Goal: Book appointment/travel/reservation

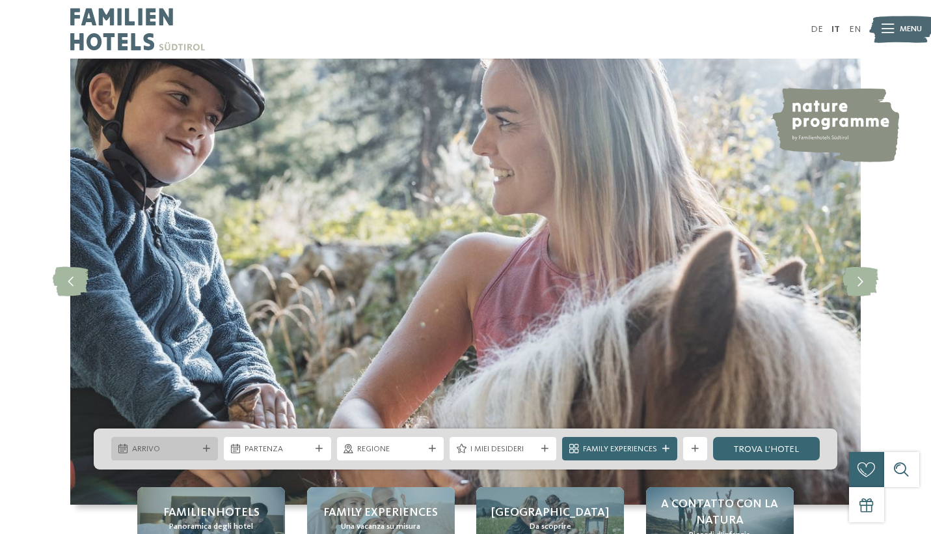
click at [202, 450] on div at bounding box center [206, 448] width 12 height 7
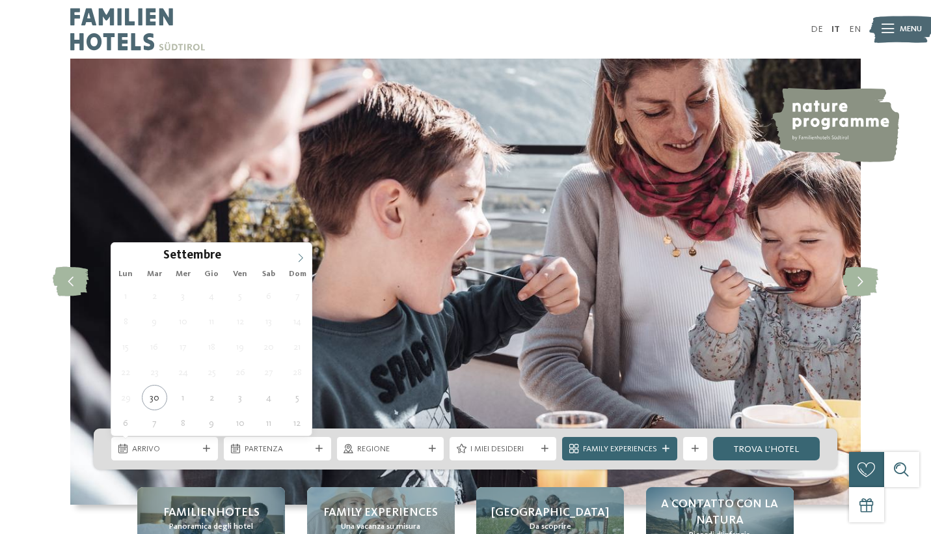
click at [297, 252] on span at bounding box center [301, 254] width 22 height 22
type input "****"
click at [297, 252] on span at bounding box center [301, 254] width 22 height 22
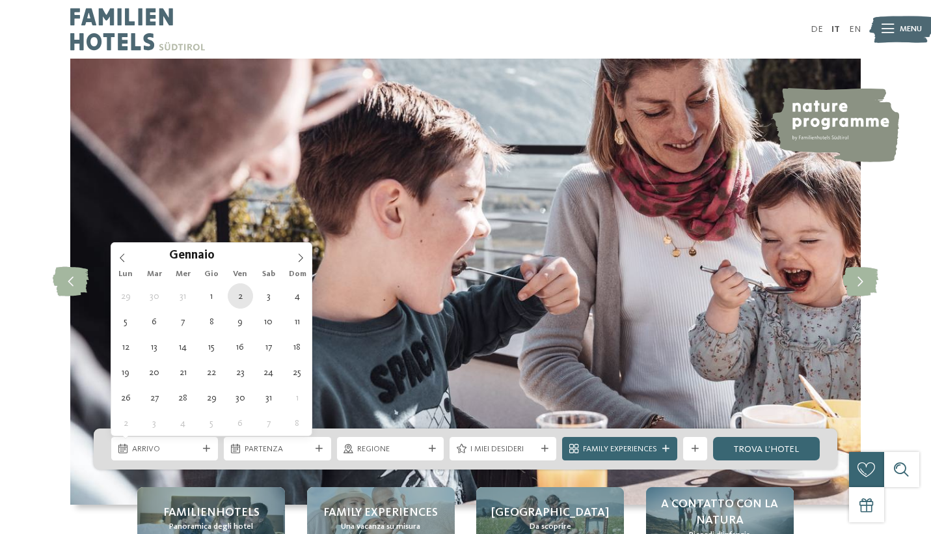
type div "02.01.2026"
type input "****"
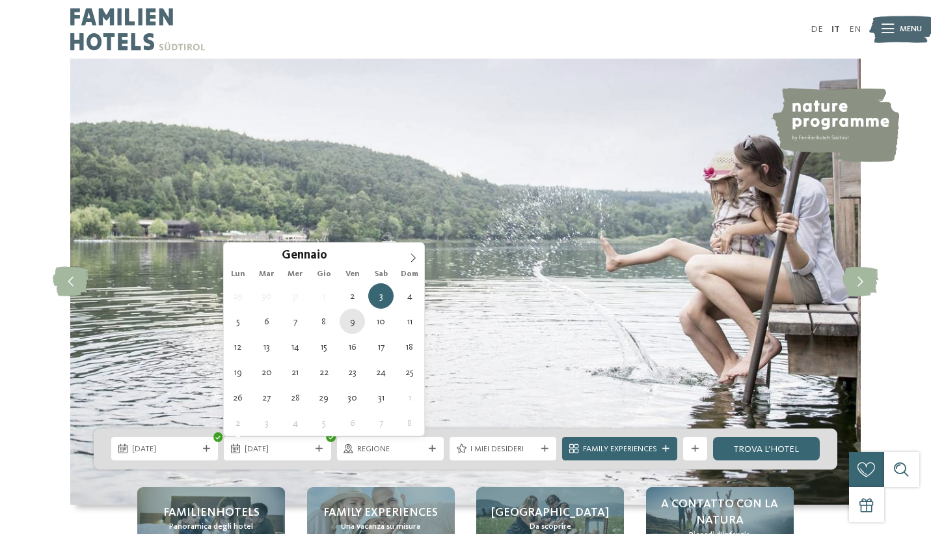
type div "09.01.2026"
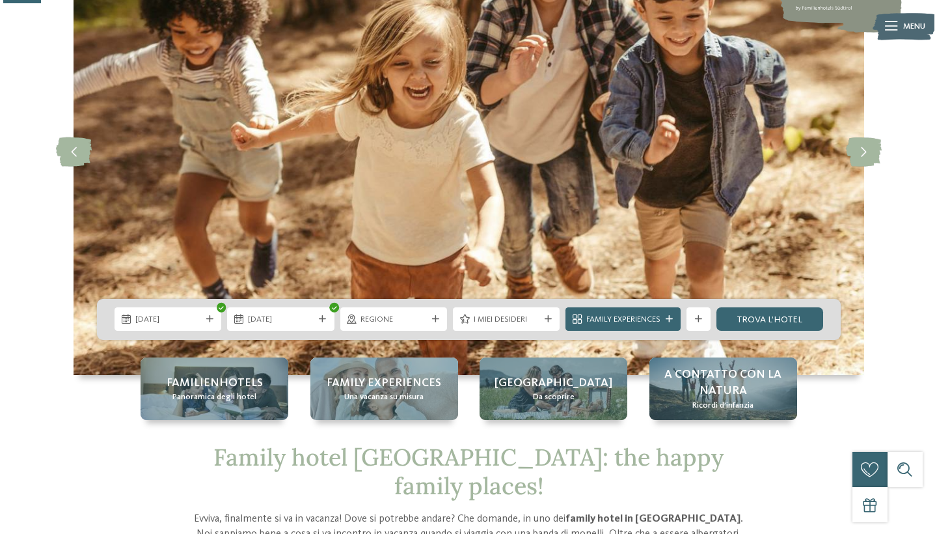
scroll to position [221, 0]
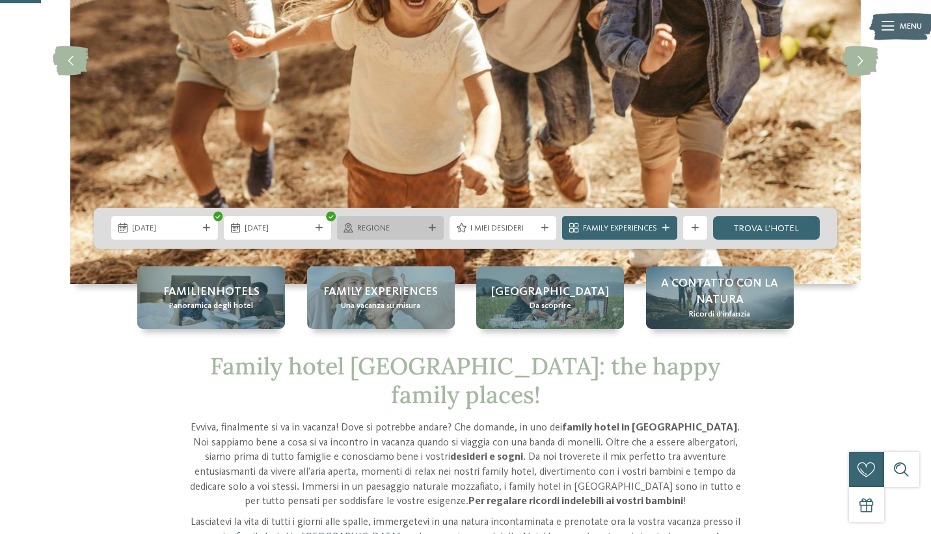
click at [405, 225] on span "Regione" at bounding box center [390, 229] width 66 height 12
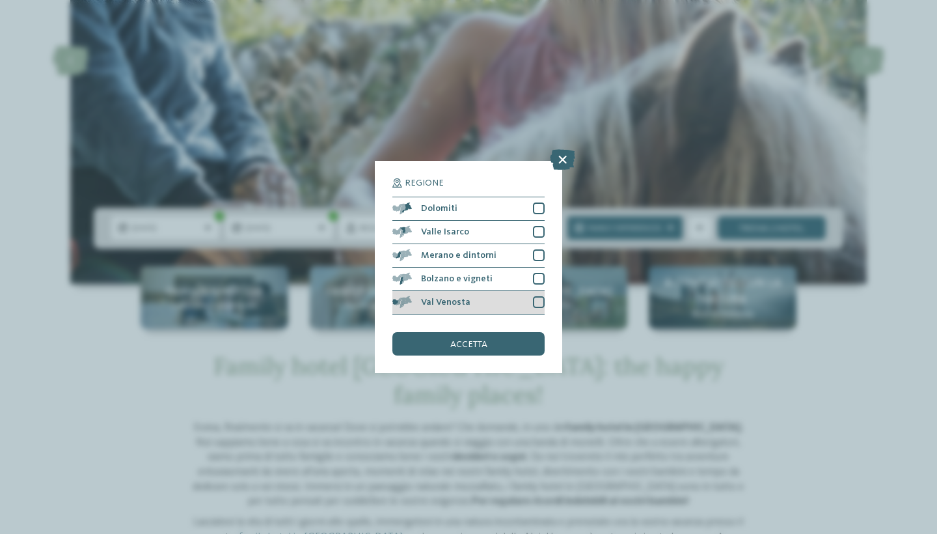
click at [443, 297] on span "Val Venosta" at bounding box center [445, 301] width 49 height 9
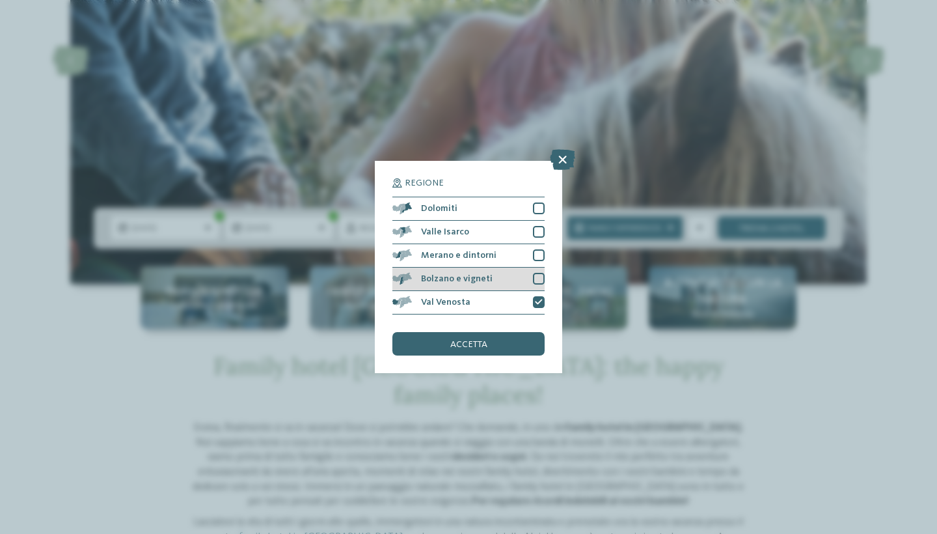
click at [451, 267] on div "Bolzano e vigneti" at bounding box center [468, 278] width 152 height 23
click at [458, 251] on span "Merano e dintorni" at bounding box center [458, 255] width 75 height 9
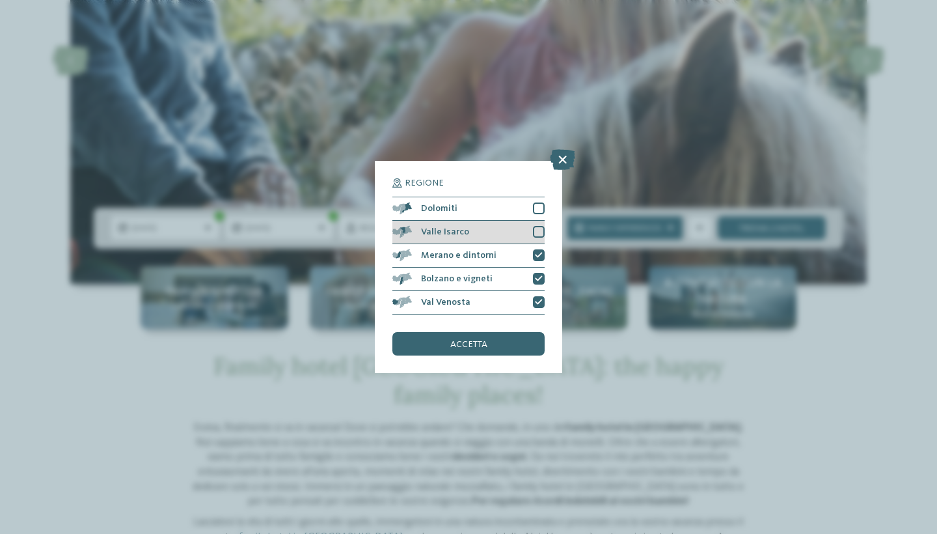
click at [461, 227] on span "Valle Isarco" at bounding box center [445, 231] width 48 height 9
click at [463, 197] on div "Dolomiti" at bounding box center [468, 208] width 152 height 23
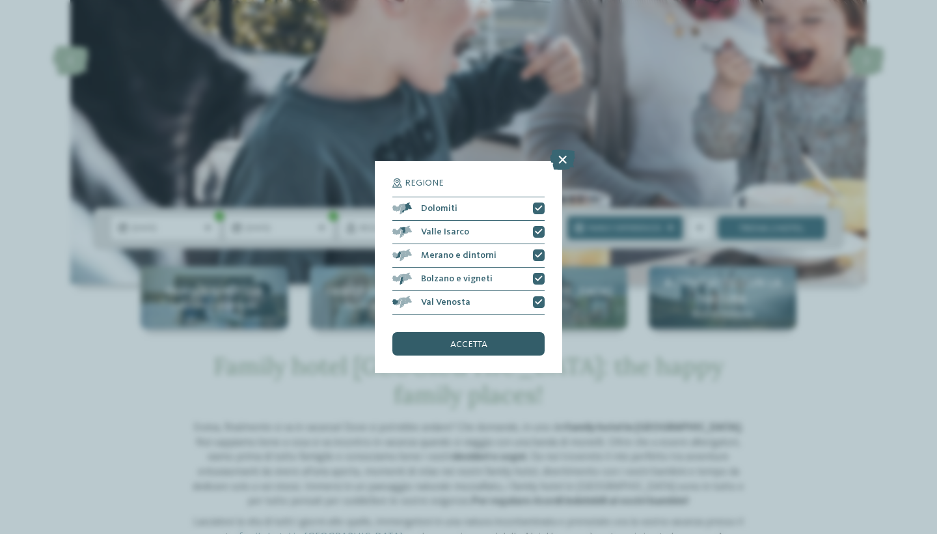
click at [469, 340] on span "accetta" at bounding box center [468, 344] width 37 height 9
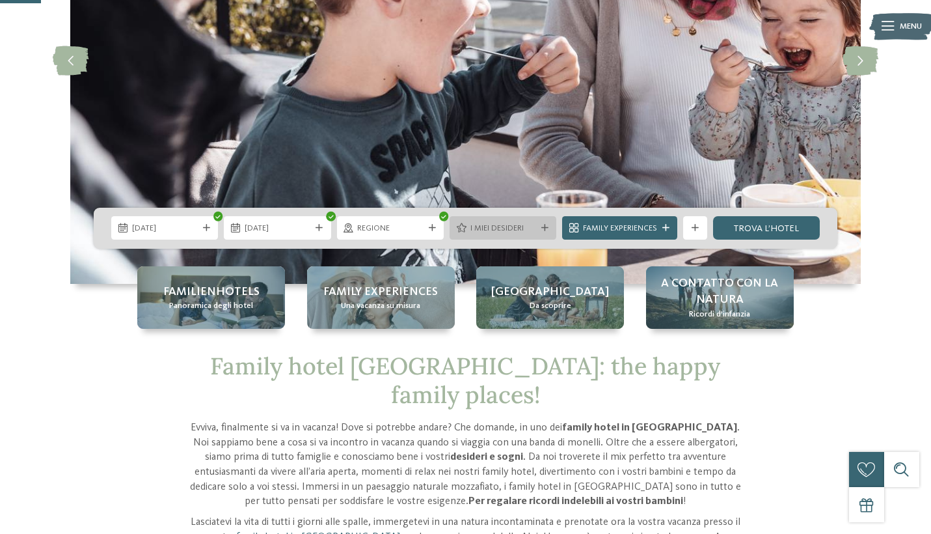
click at [536, 231] on div "I miei desideri" at bounding box center [503, 228] width 72 height 12
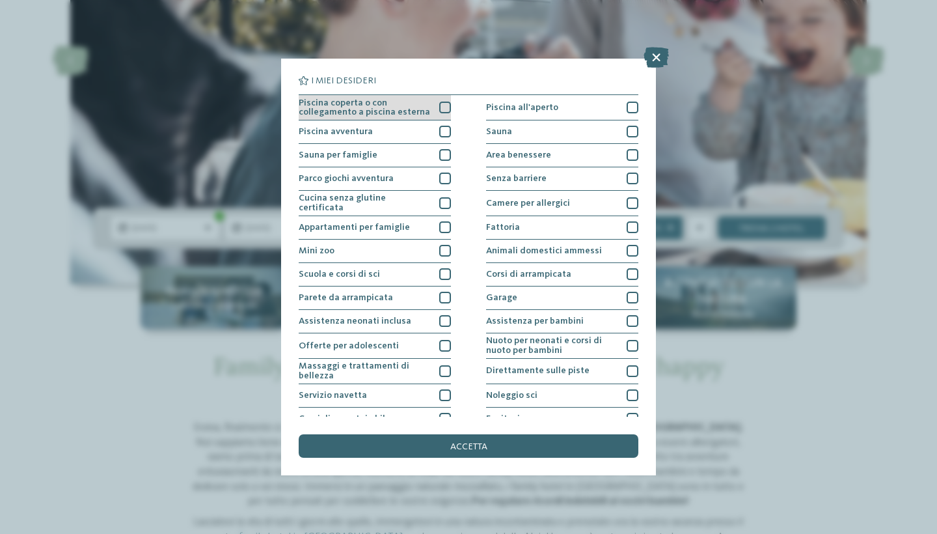
click at [410, 107] on span "Piscina coperta o con collegamento a piscina esterna" at bounding box center [365, 107] width 132 height 19
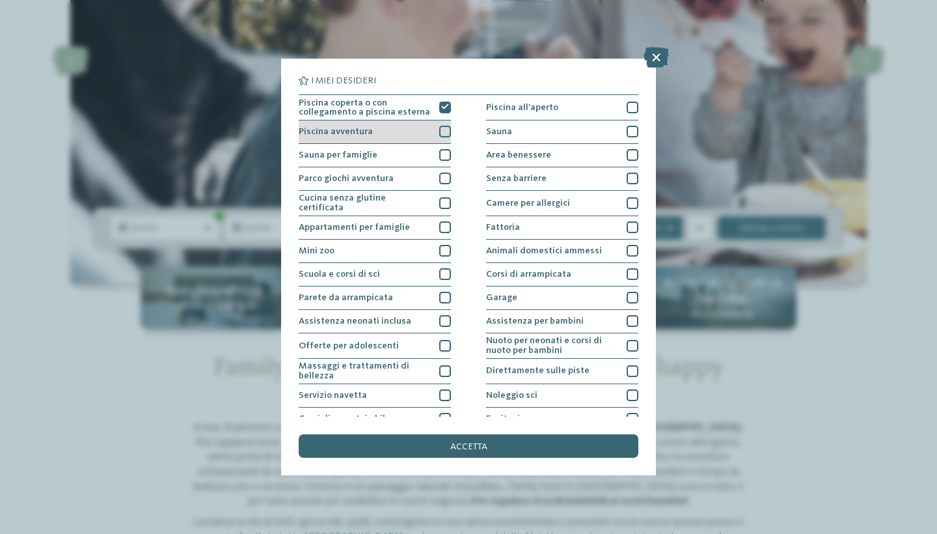
click at [405, 137] on div "Piscina avventura" at bounding box center [375, 131] width 152 height 23
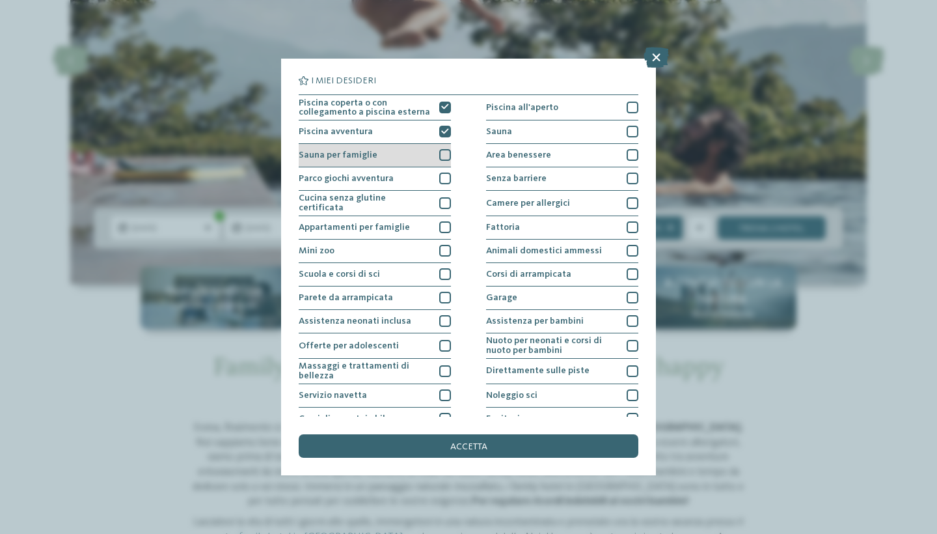
click at [403, 154] on div "Sauna per famiglie" at bounding box center [375, 155] width 152 height 23
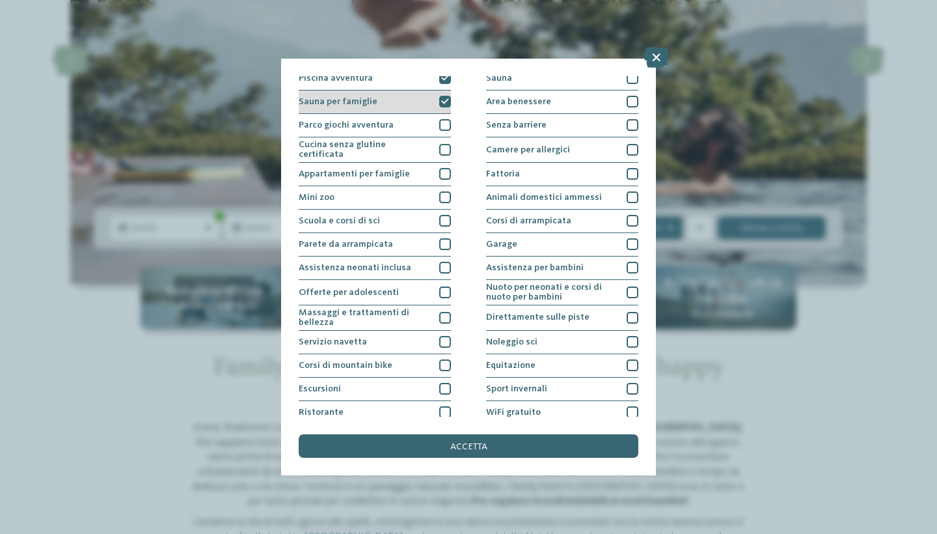
scroll to position [102, 0]
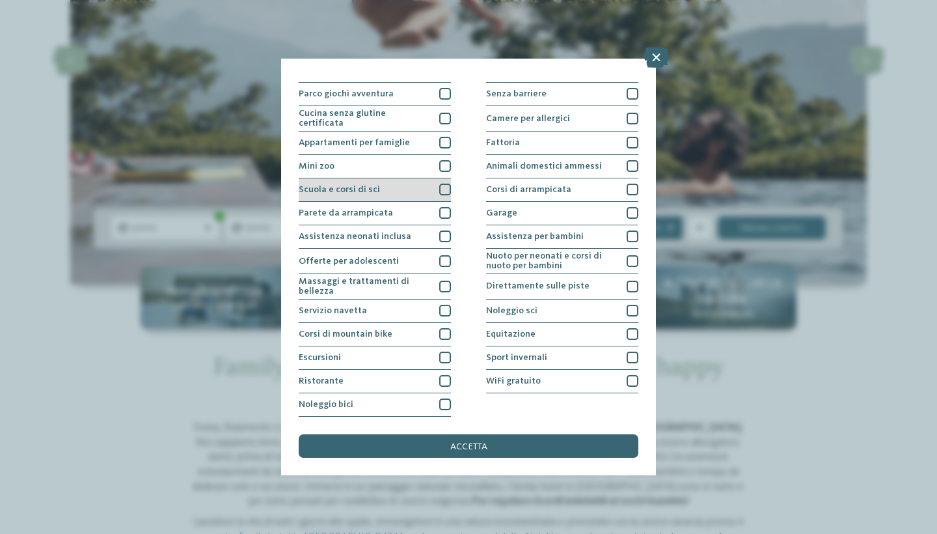
click at [400, 178] on div "Scuola e corsi di sci" at bounding box center [375, 189] width 152 height 23
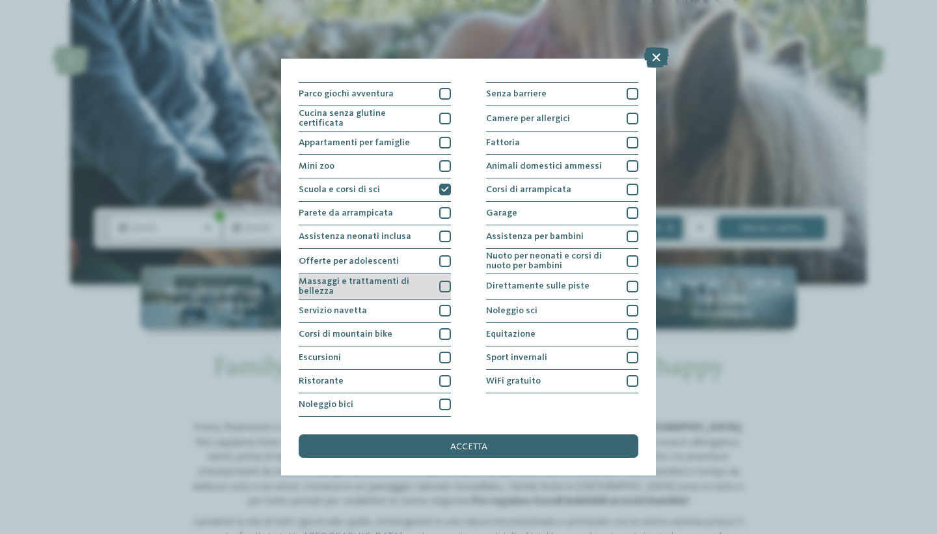
scroll to position [198, 0]
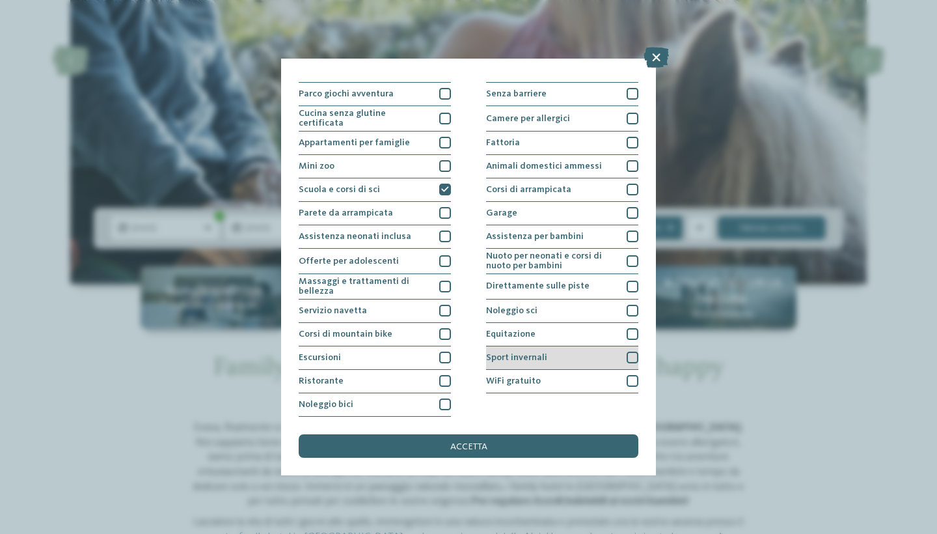
click at [527, 346] on div "Sport invernali" at bounding box center [562, 357] width 152 height 23
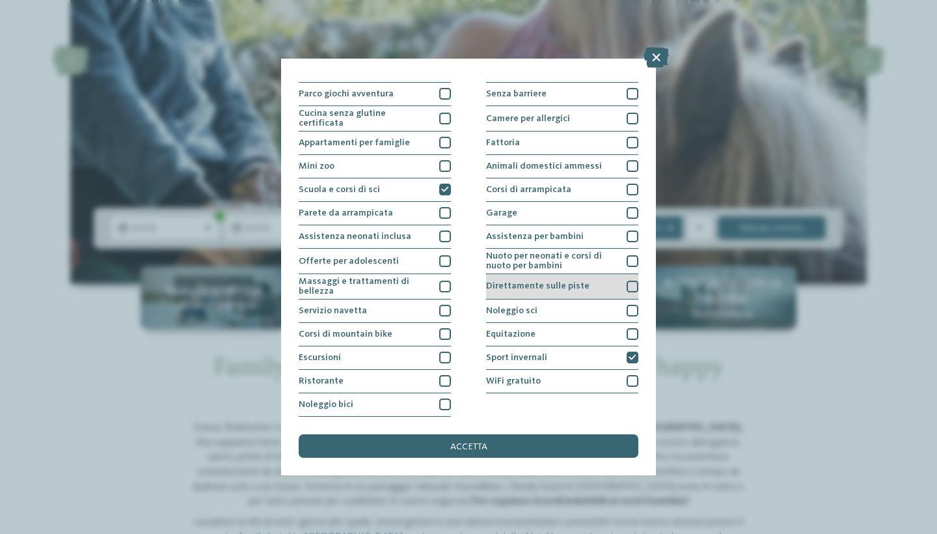
click at [551, 281] on span "Direttamente sulle piste" at bounding box center [537, 285] width 103 height 9
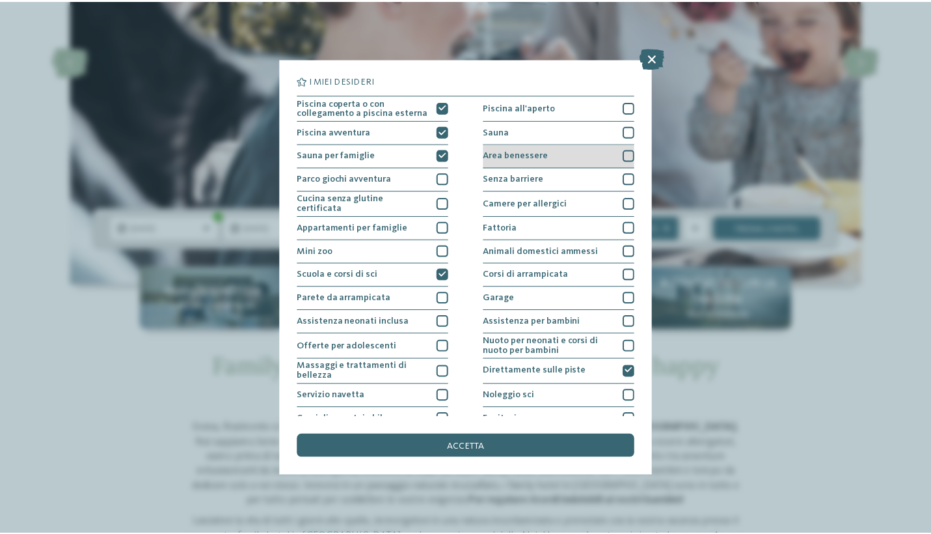
scroll to position [0, 0]
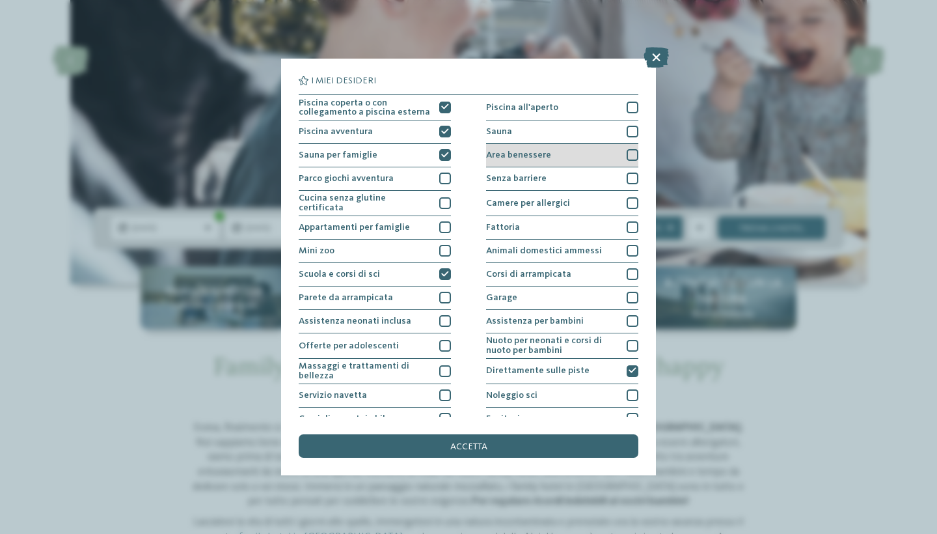
click at [552, 158] on div "Area benessere" at bounding box center [562, 155] width 152 height 23
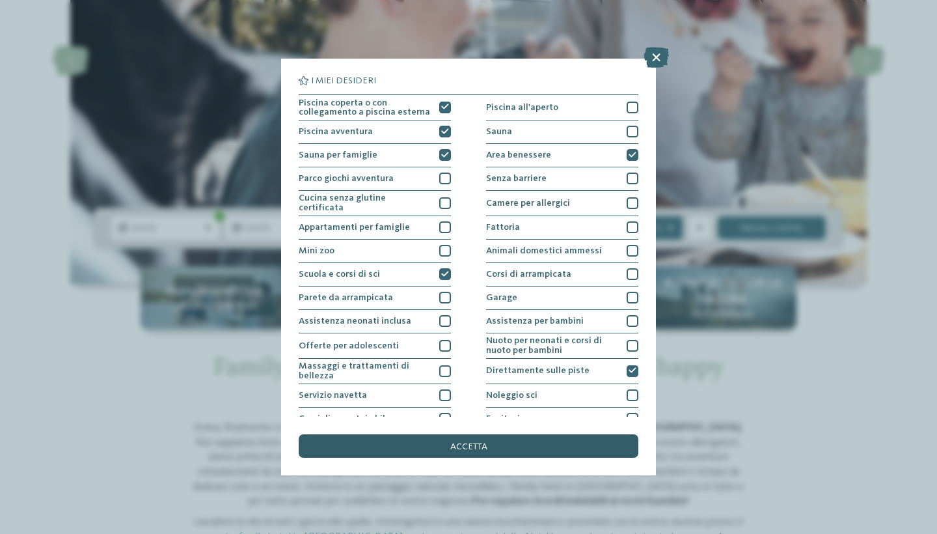
click at [478, 442] on span "accetta" at bounding box center [468, 446] width 37 height 9
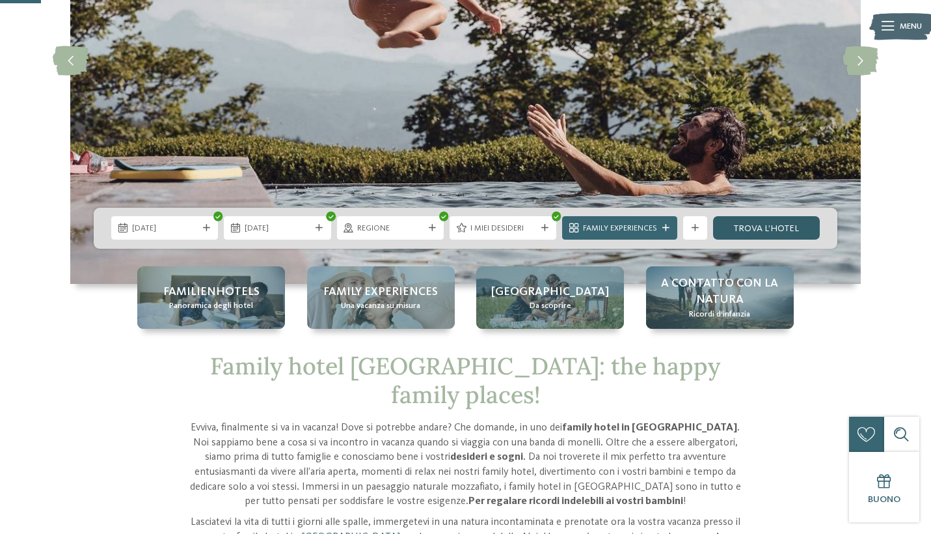
click at [738, 234] on link "trova l’hotel" at bounding box center [766, 227] width 107 height 23
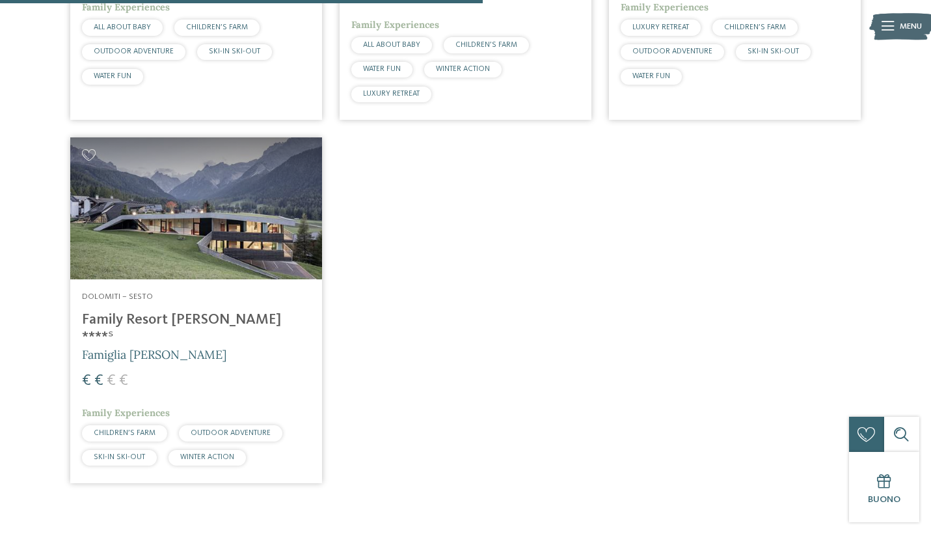
scroll to position [826, 0]
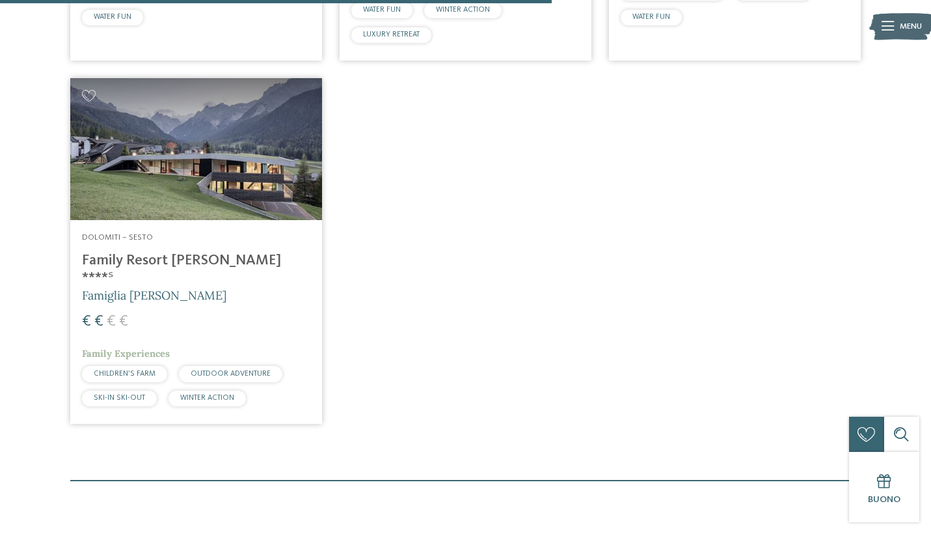
click at [205, 254] on h4 "Family Resort Rainer ****ˢ" at bounding box center [196, 269] width 228 height 35
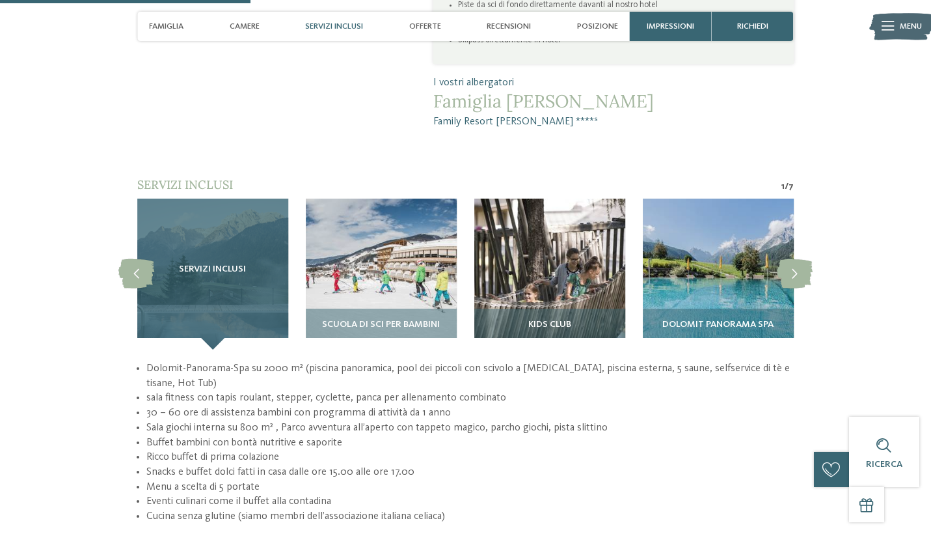
scroll to position [1000, 0]
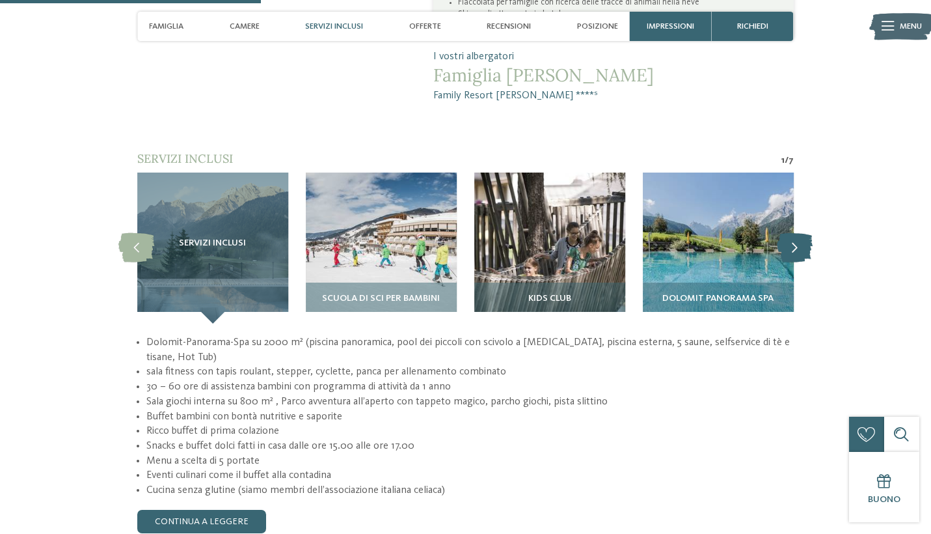
click at [805, 233] on icon at bounding box center [795, 247] width 36 height 29
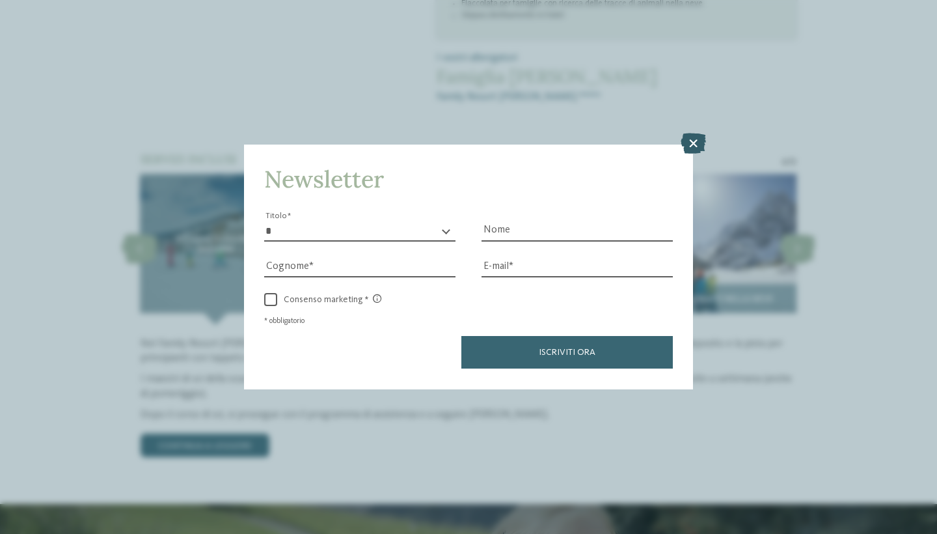
click at [687, 133] on icon at bounding box center [693, 143] width 25 height 21
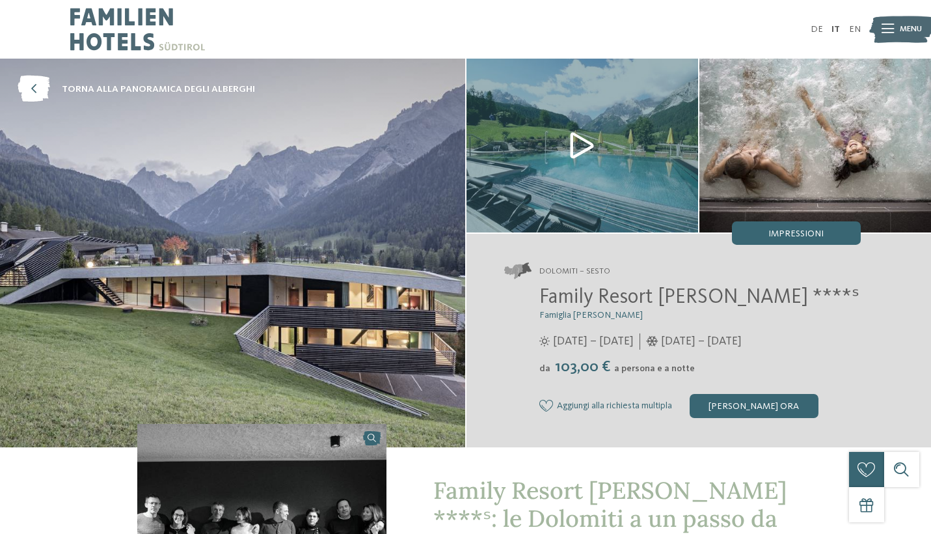
scroll to position [0, 0]
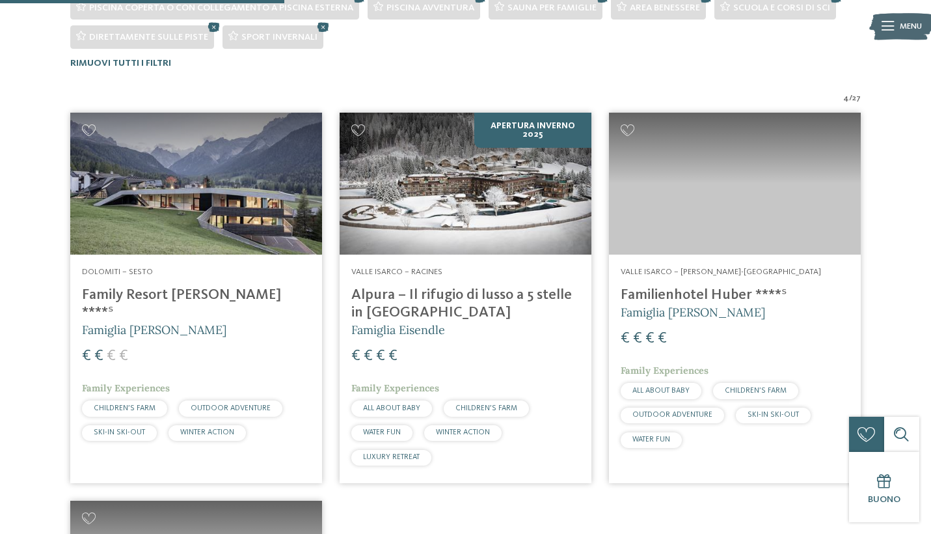
scroll to position [367, 0]
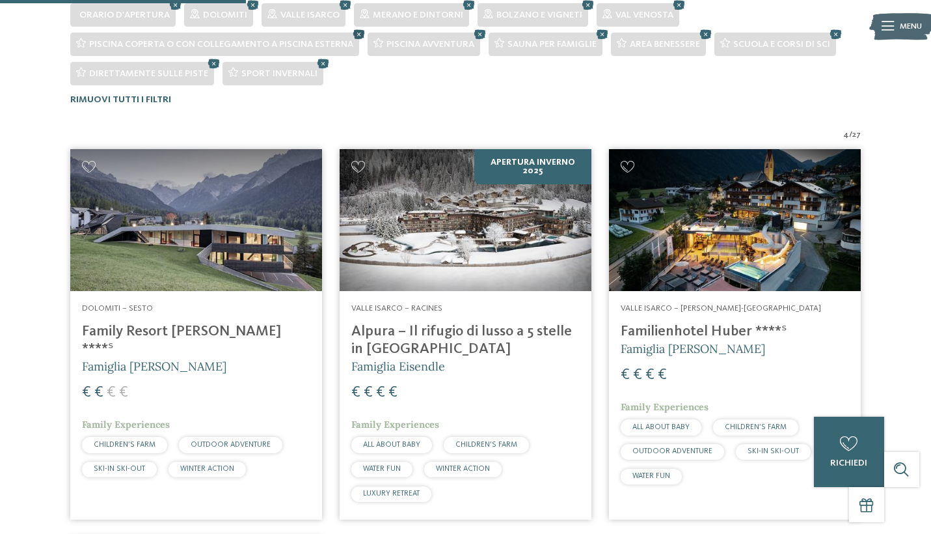
click at [360, 34] on icon at bounding box center [359, 34] width 18 height 16
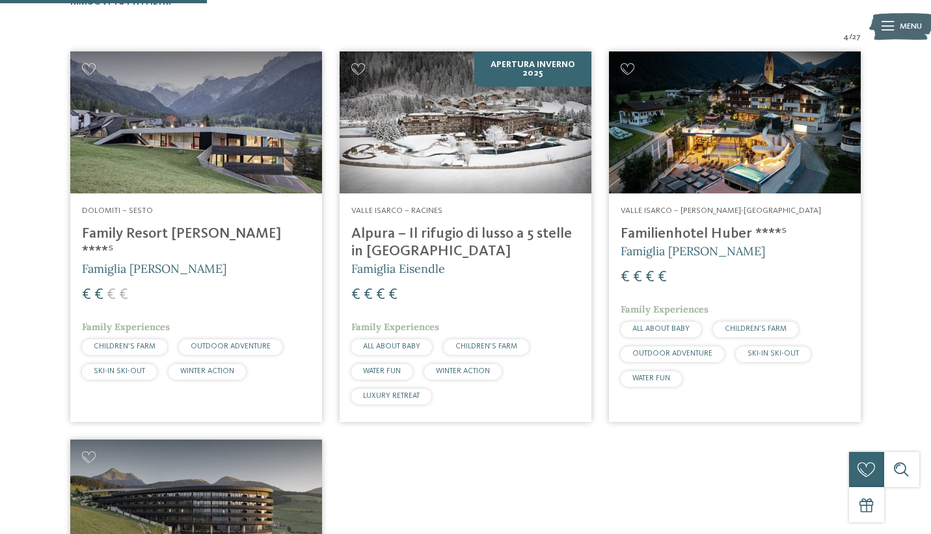
scroll to position [308, 0]
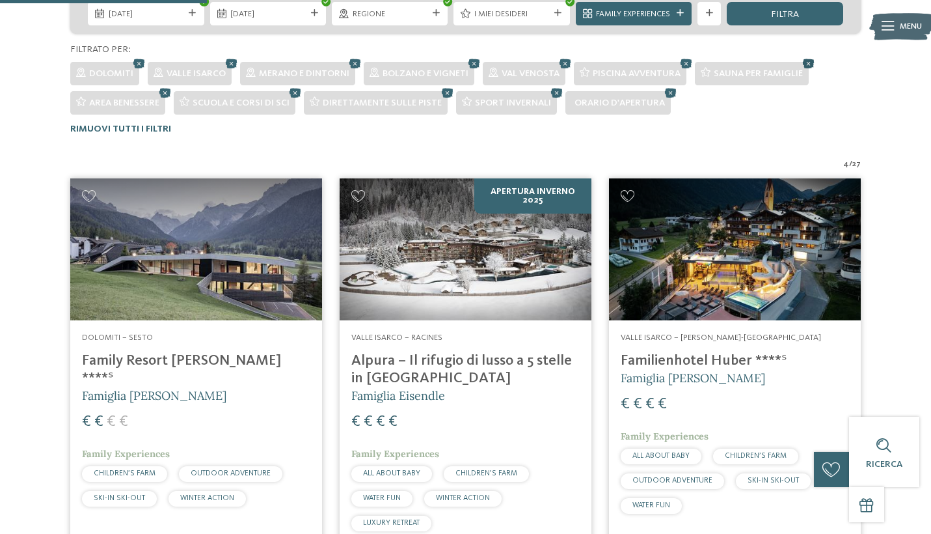
click at [815, 63] on icon at bounding box center [809, 63] width 18 height 16
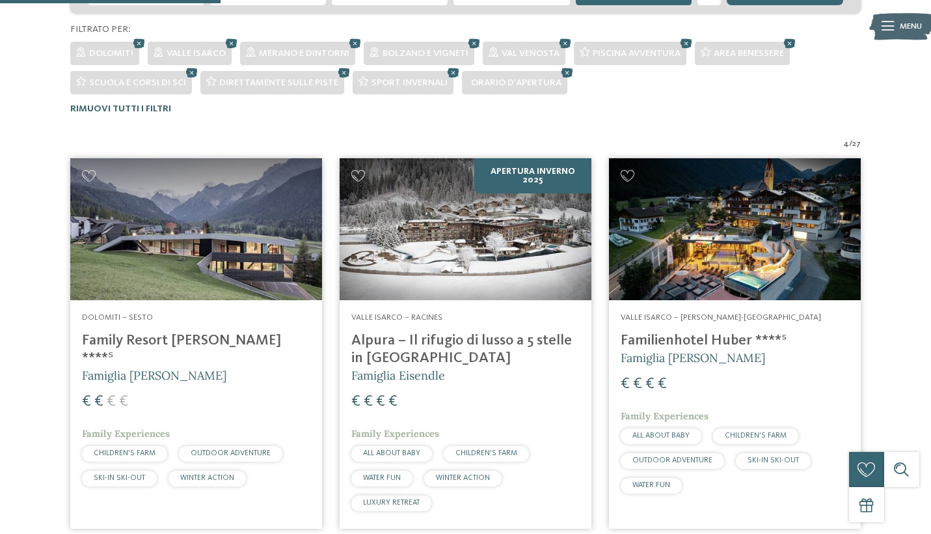
scroll to position [329, 0]
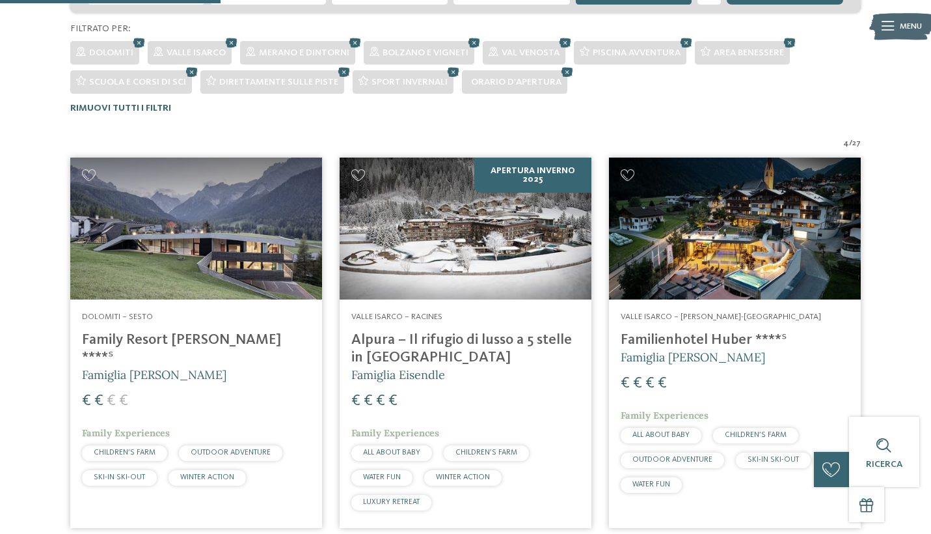
click at [520, 334] on h4 "Alpura – Il rifugio di lusso a 5 stelle in [GEOGRAPHIC_DATA]" at bounding box center [465, 348] width 228 height 35
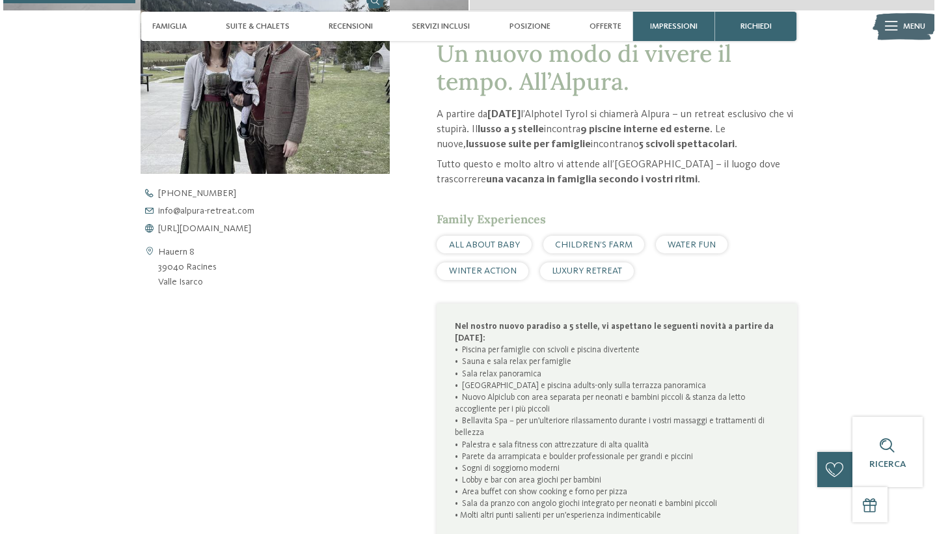
scroll to position [415, 0]
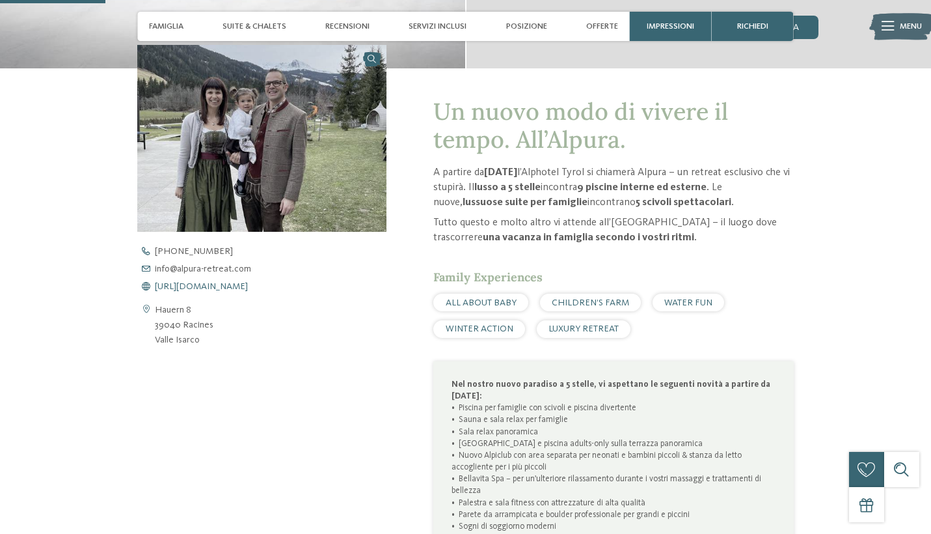
click at [188, 284] on span "[URL][DOMAIN_NAME]" at bounding box center [201, 286] width 93 height 9
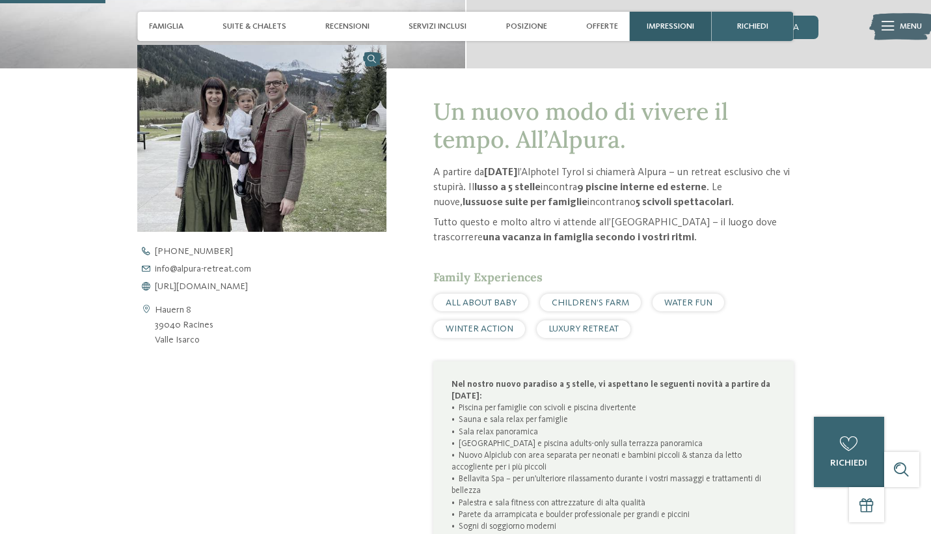
click at [655, 35] on div "Impressioni" at bounding box center [671, 26] width 82 height 29
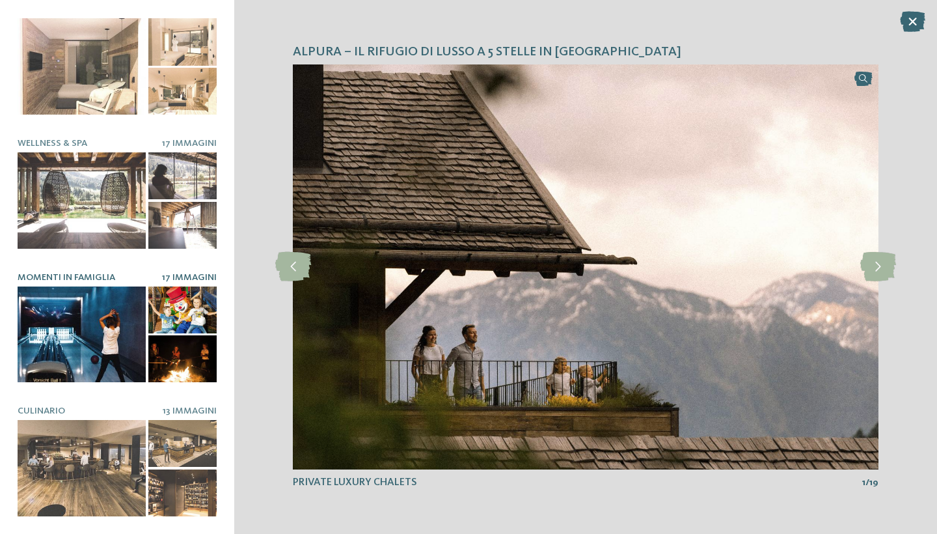
scroll to position [146, 0]
click at [130, 351] on div at bounding box center [82, 335] width 128 height 96
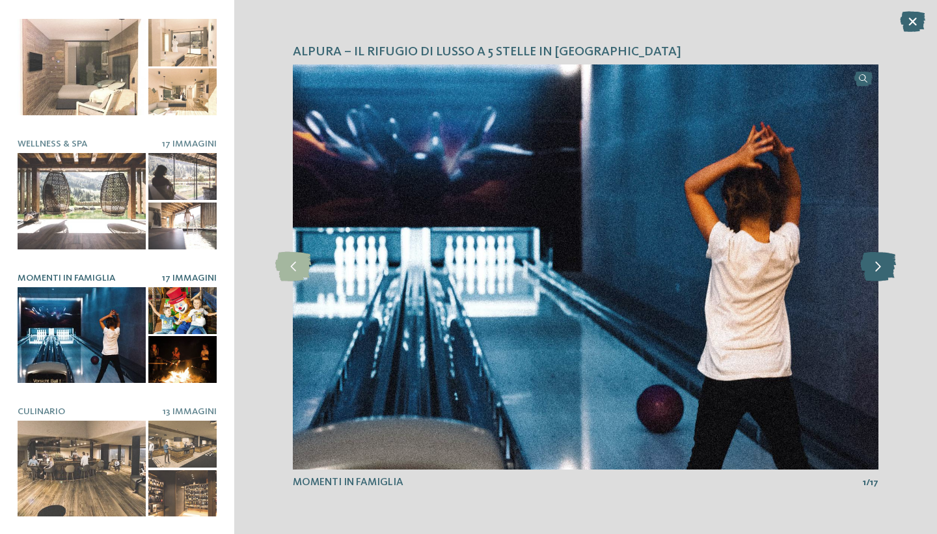
click at [873, 271] on icon at bounding box center [878, 266] width 36 height 29
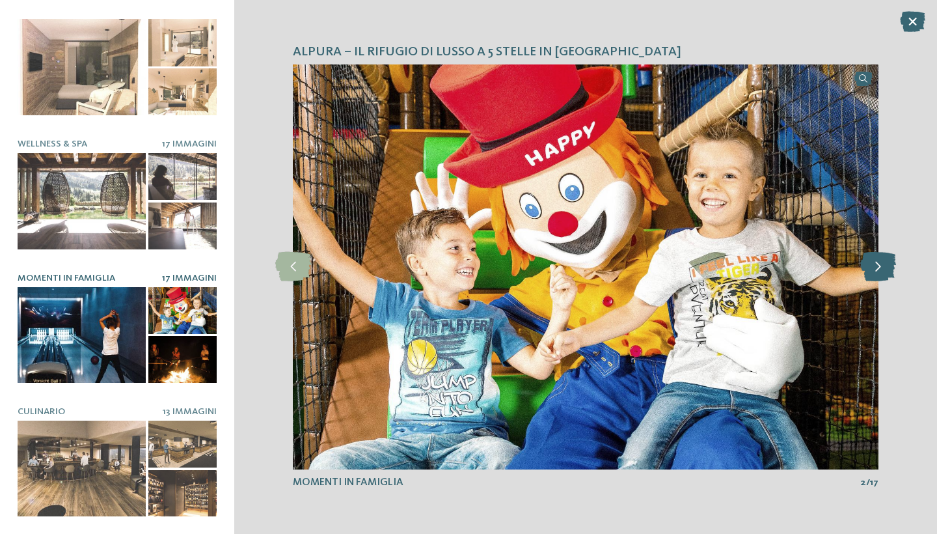
click at [873, 271] on icon at bounding box center [878, 266] width 36 height 29
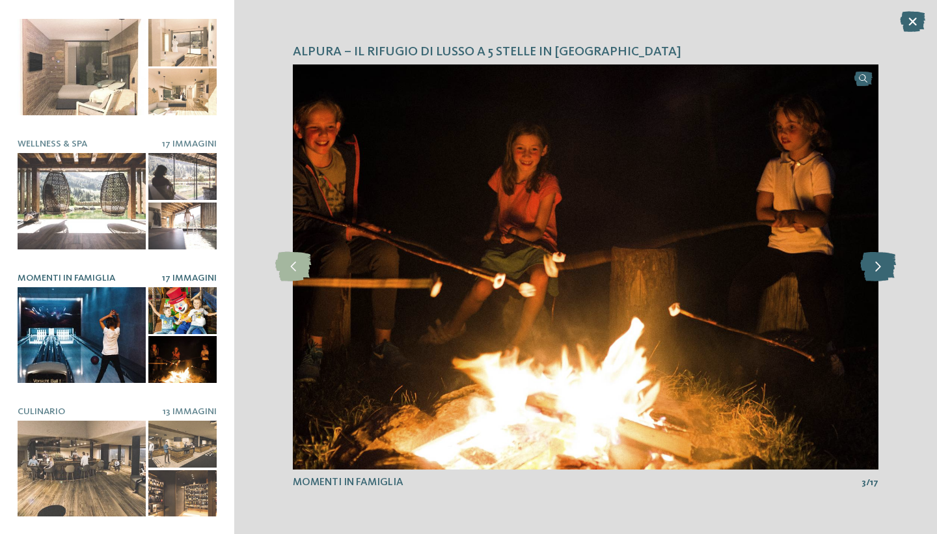
click at [873, 271] on icon at bounding box center [878, 266] width 36 height 29
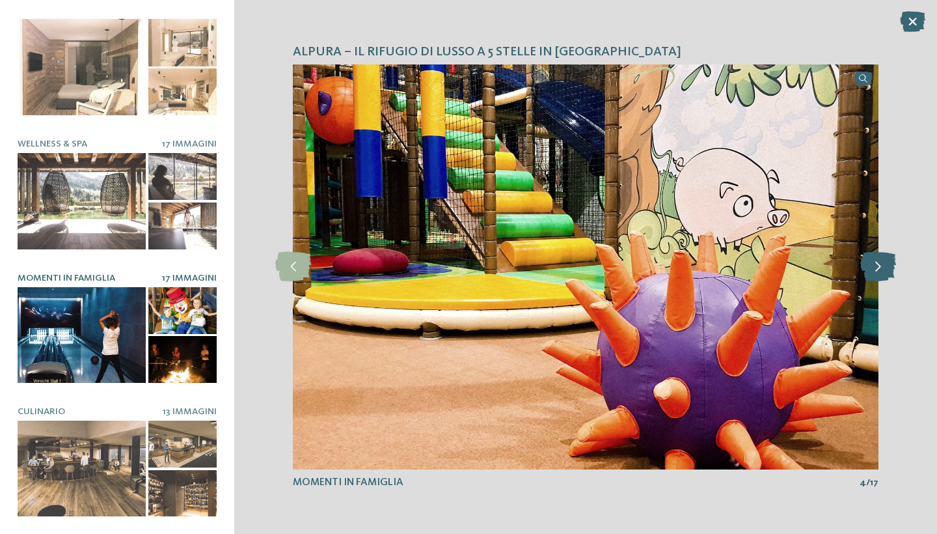
click at [873, 271] on icon at bounding box center [878, 266] width 36 height 29
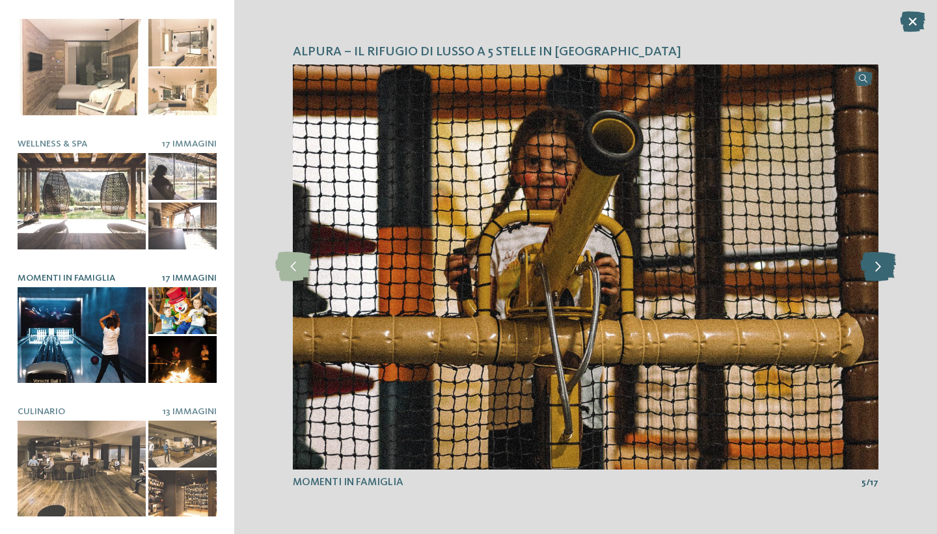
click at [873, 271] on icon at bounding box center [878, 266] width 36 height 29
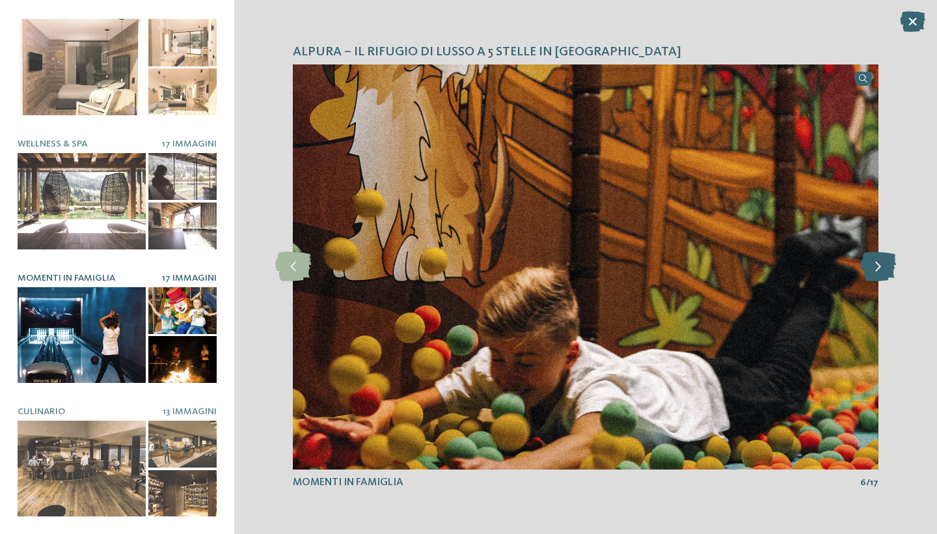
click at [873, 271] on icon at bounding box center [878, 266] width 36 height 29
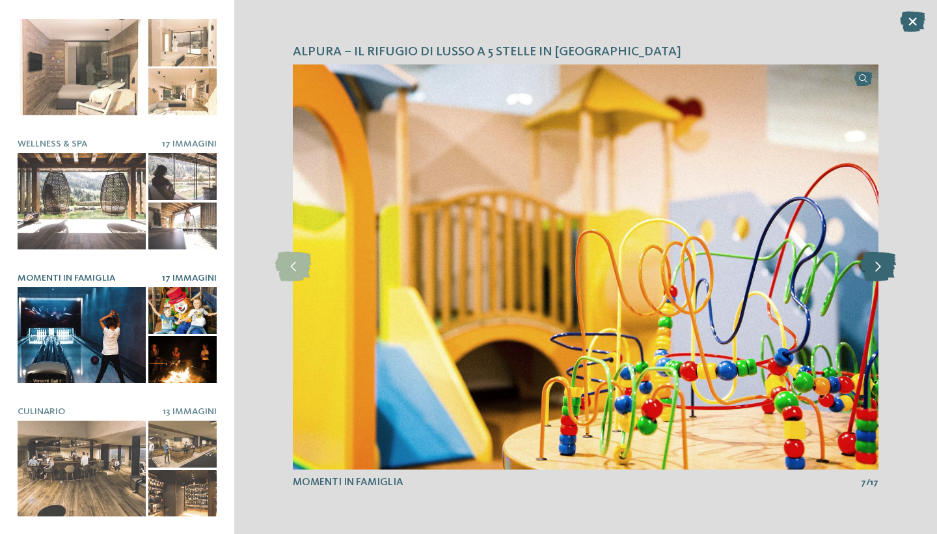
click at [873, 271] on icon at bounding box center [878, 266] width 36 height 29
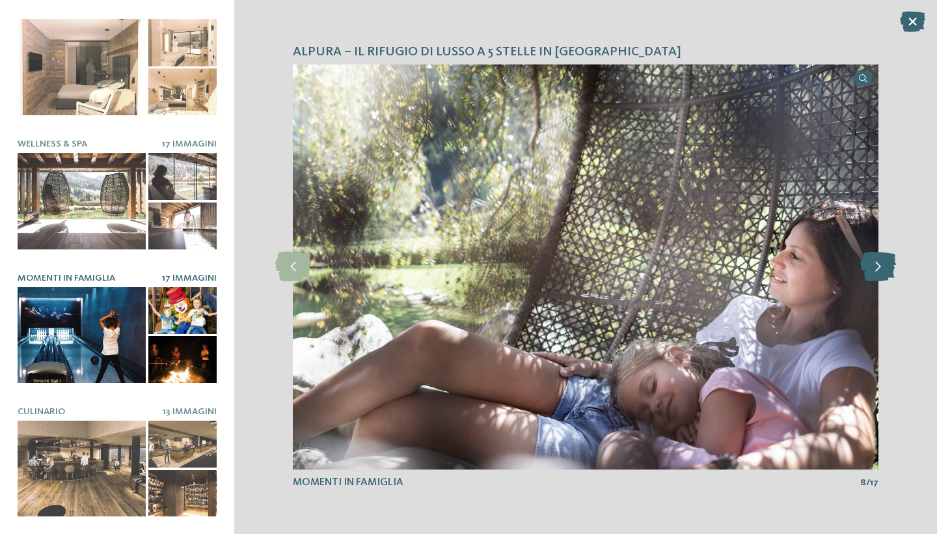
click at [873, 271] on icon at bounding box center [878, 266] width 36 height 29
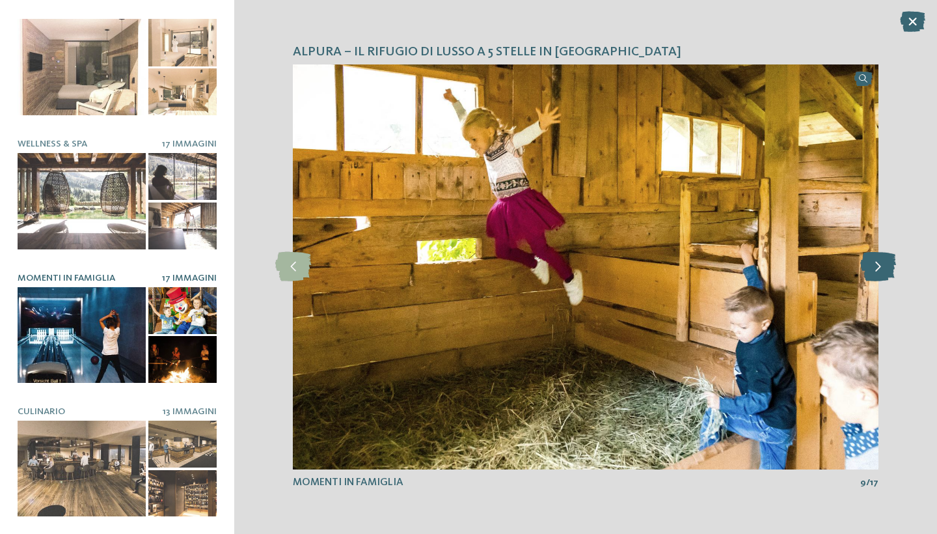
click at [873, 271] on icon at bounding box center [878, 266] width 36 height 29
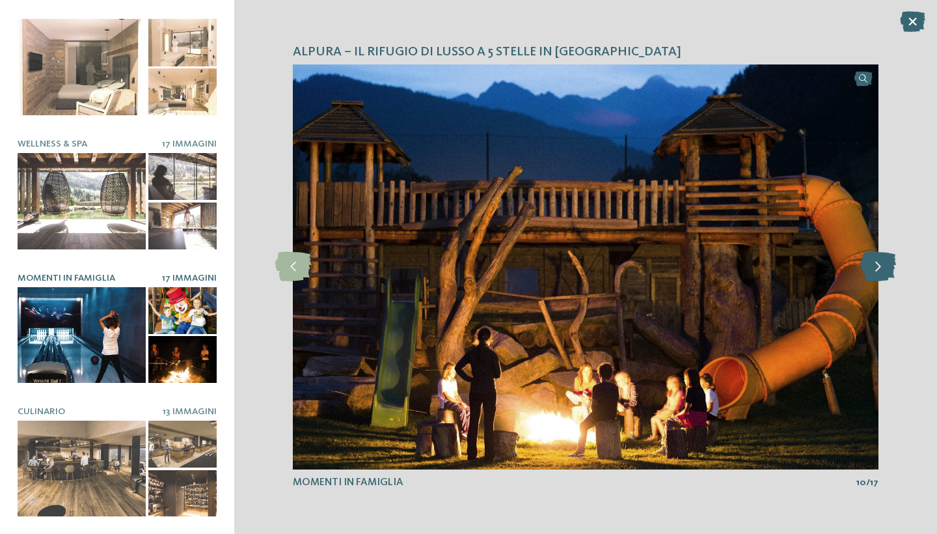
click at [873, 271] on icon at bounding box center [878, 266] width 36 height 29
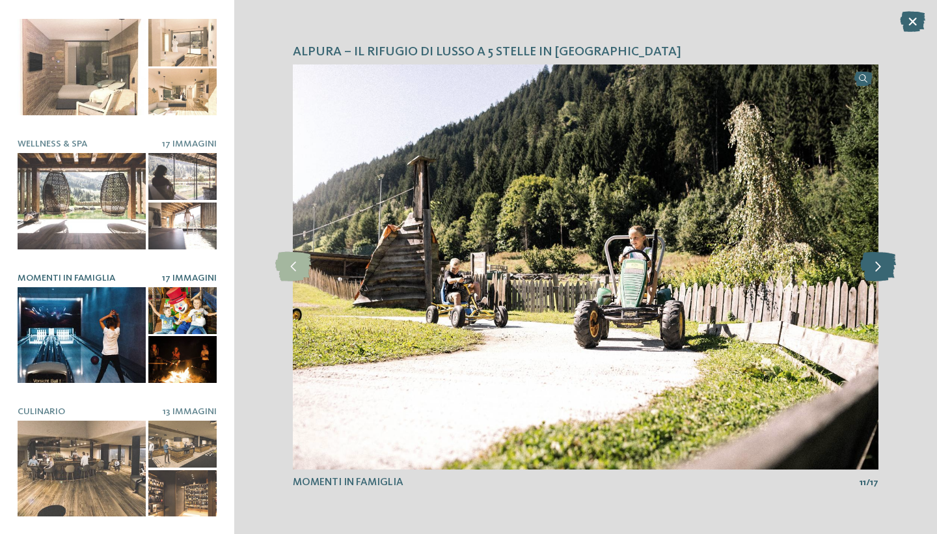
click at [873, 271] on icon at bounding box center [878, 266] width 36 height 29
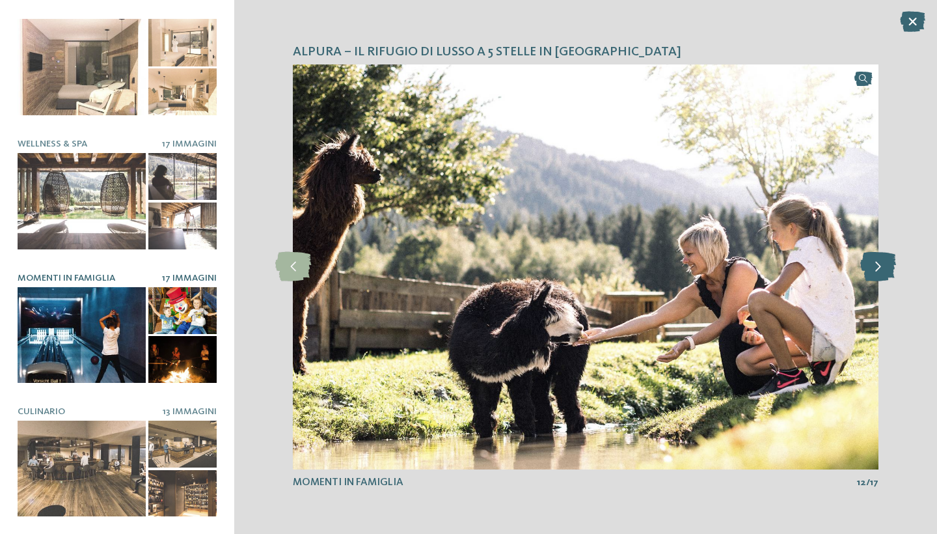
click at [873, 271] on icon at bounding box center [878, 266] width 36 height 29
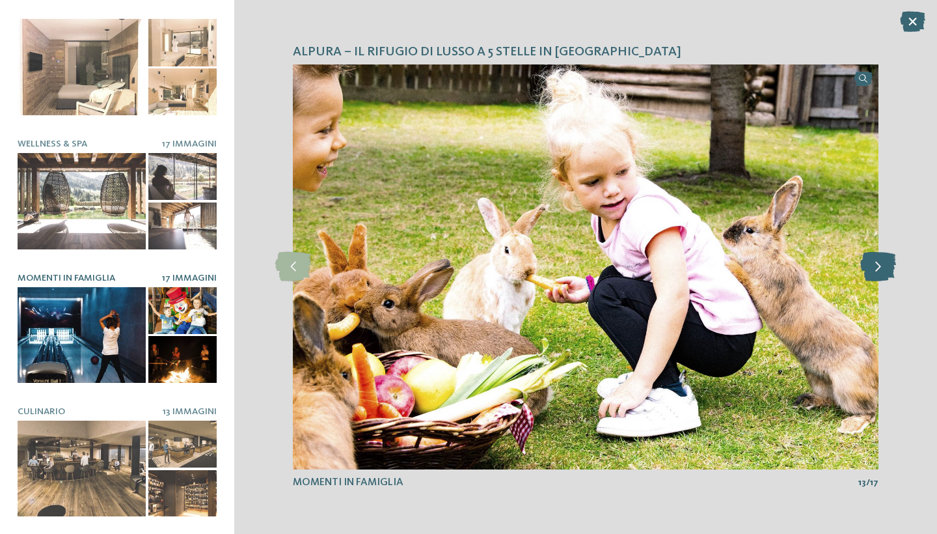
click at [873, 271] on icon at bounding box center [878, 266] width 36 height 29
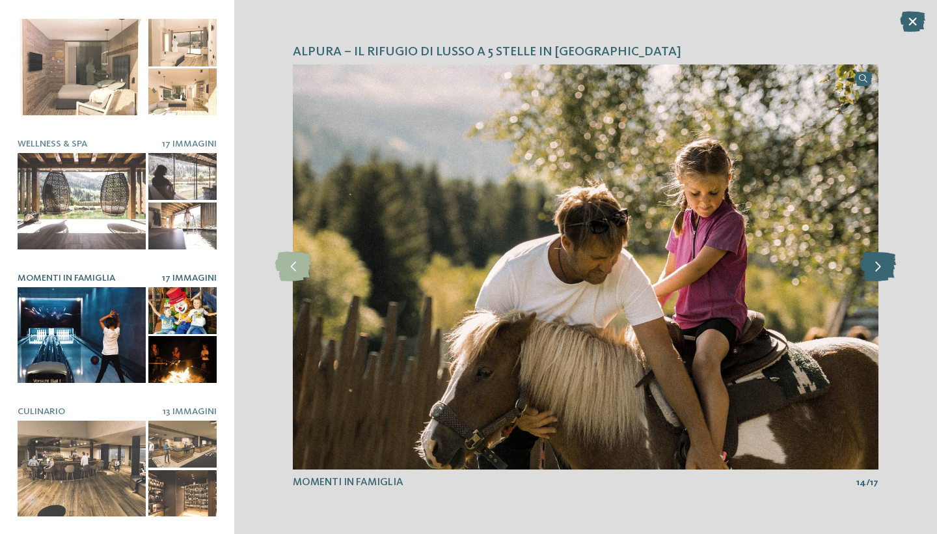
click at [873, 271] on icon at bounding box center [878, 266] width 36 height 29
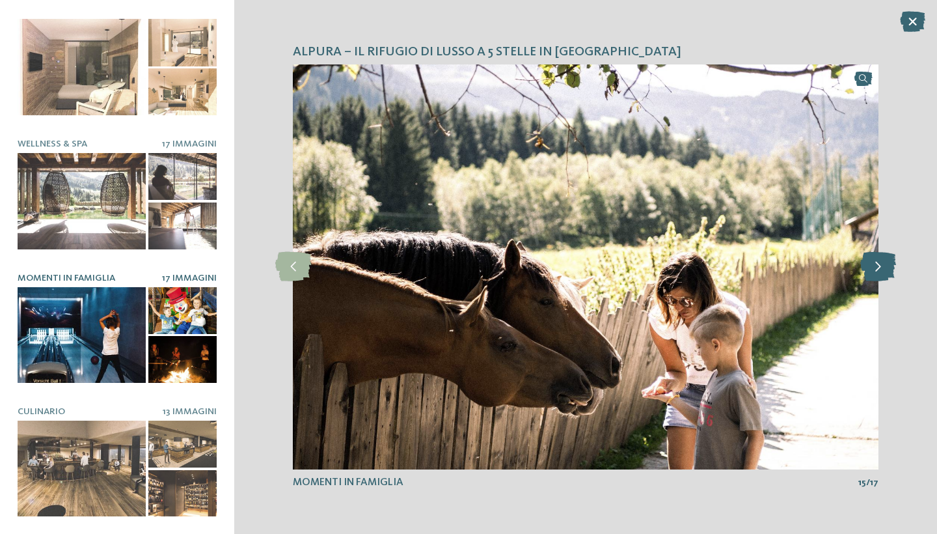
click at [873, 271] on icon at bounding box center [878, 266] width 36 height 29
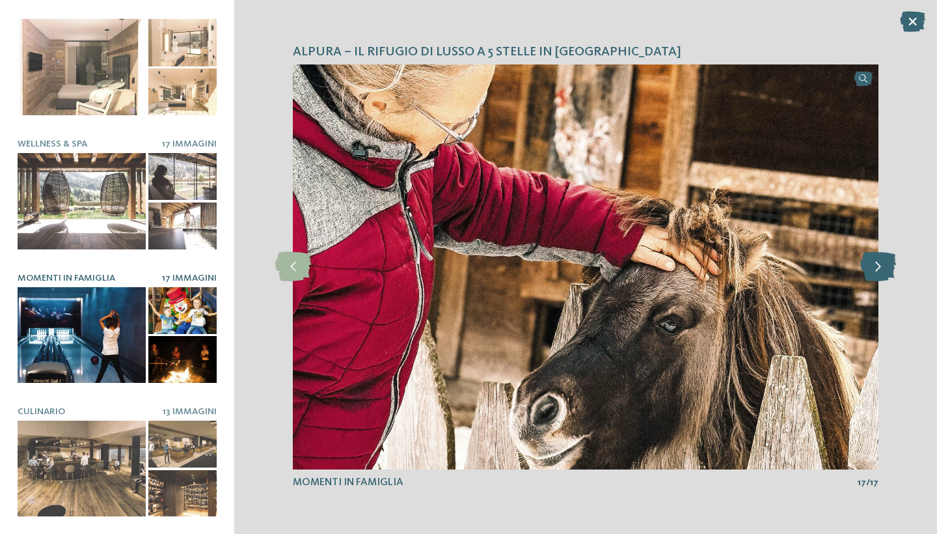
click at [873, 271] on icon at bounding box center [878, 266] width 36 height 29
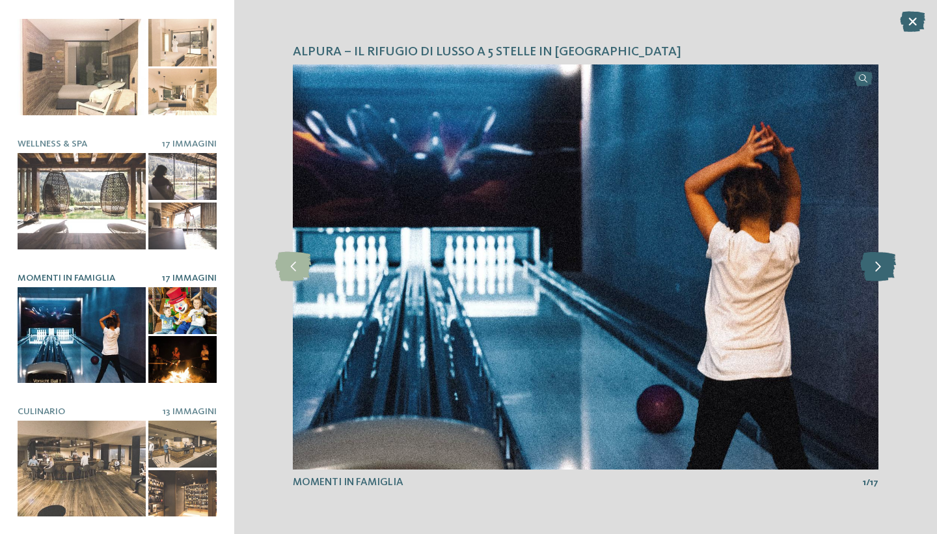
click at [873, 271] on icon at bounding box center [878, 266] width 36 height 29
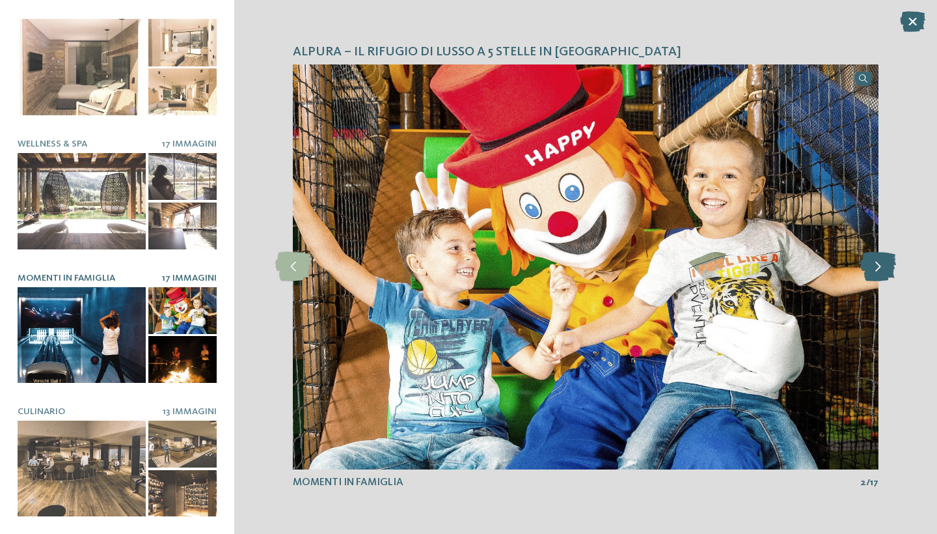
click at [873, 271] on icon at bounding box center [878, 266] width 36 height 29
